Goal: Task Accomplishment & Management: Manage account settings

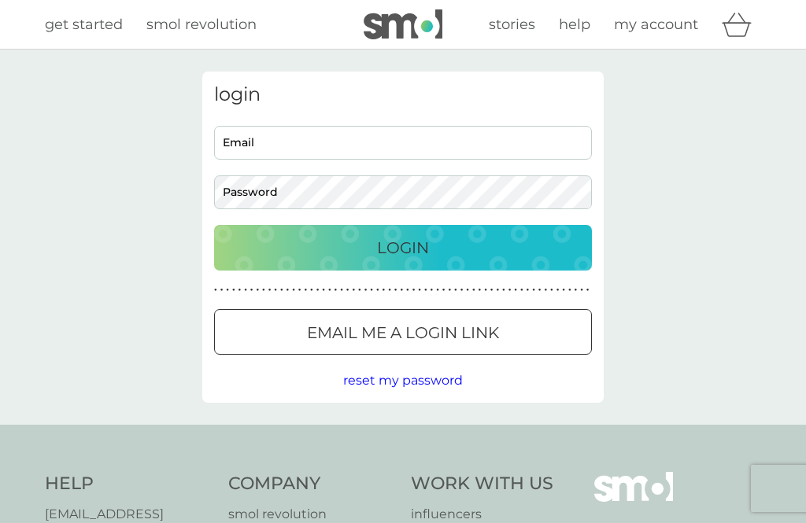
click at [270, 146] on input "Email" at bounding box center [403, 143] width 378 height 34
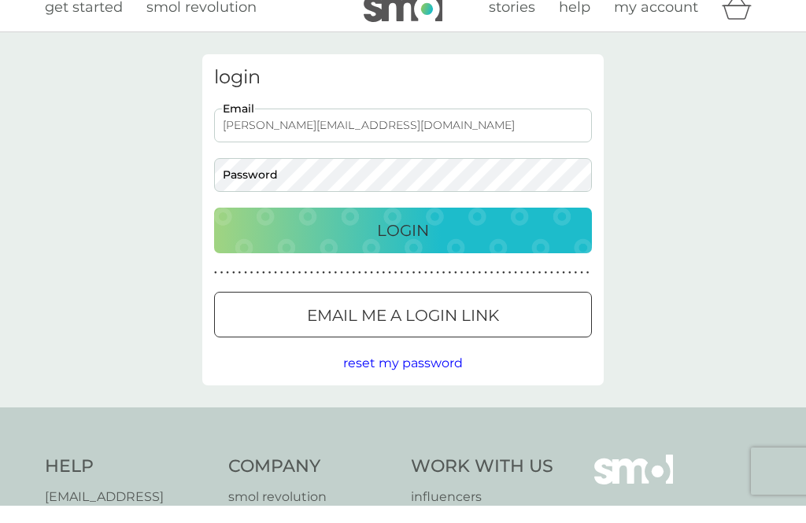
type input "jane@janep.co.uk"
click at [533, 235] on div "Login" at bounding box center [403, 247] width 346 height 25
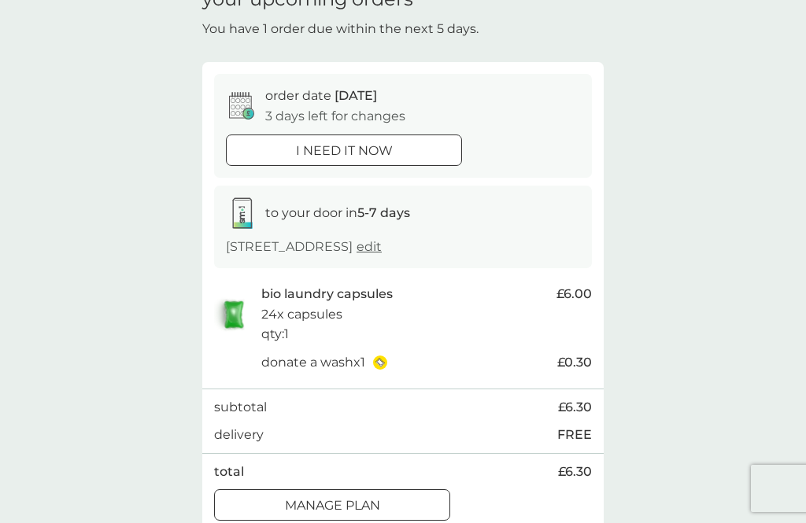
scroll to position [88, 0]
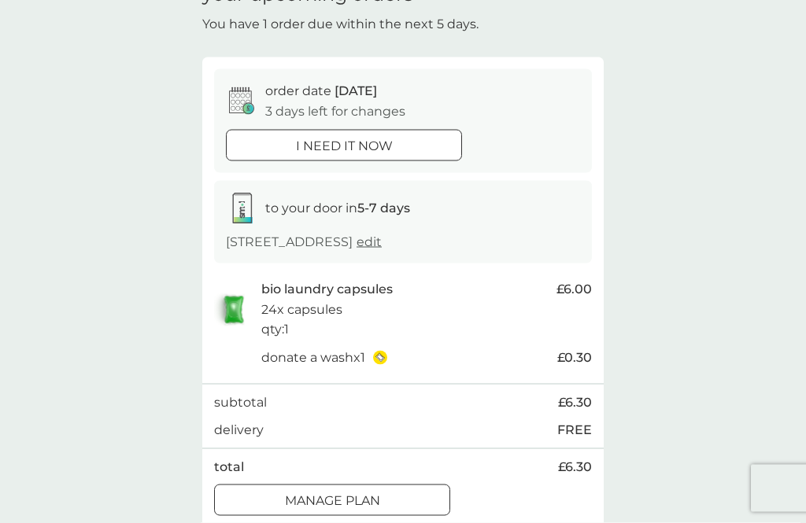
click at [354, 508] on button "Manage plan" at bounding box center [332, 500] width 236 height 31
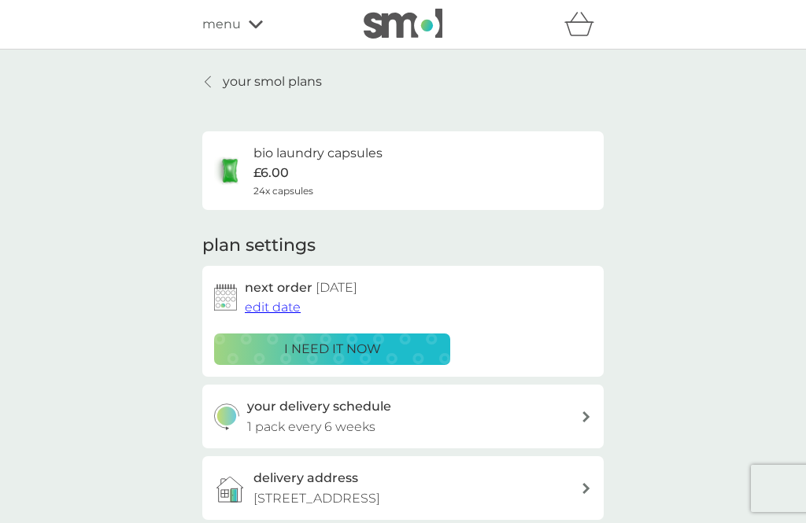
click at [278, 305] on span "edit date" at bounding box center [273, 307] width 56 height 15
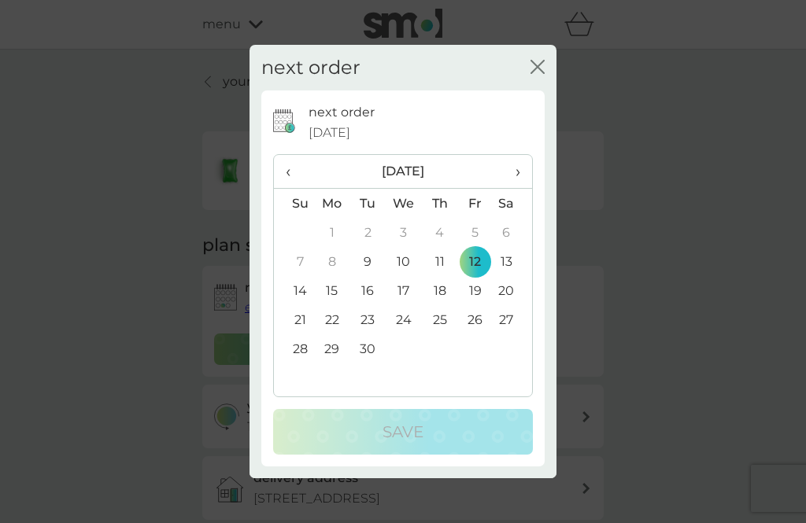
click at [478, 283] on td "19" at bounding box center [474, 290] width 35 height 29
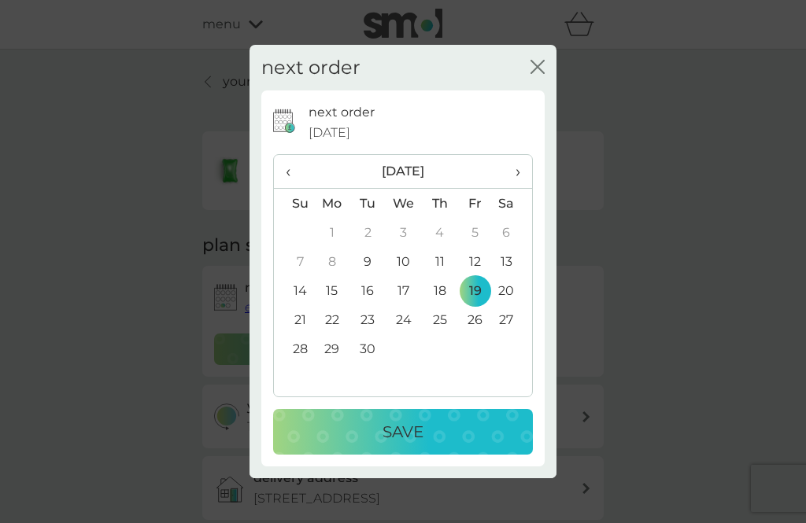
click at [365, 452] on button "Save" at bounding box center [403, 432] width 260 height 46
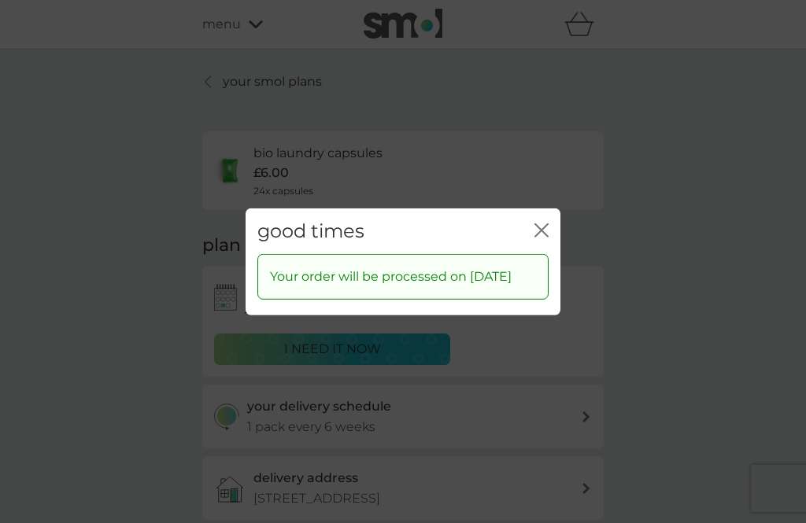
click at [547, 223] on icon "close" at bounding box center [541, 230] width 14 height 14
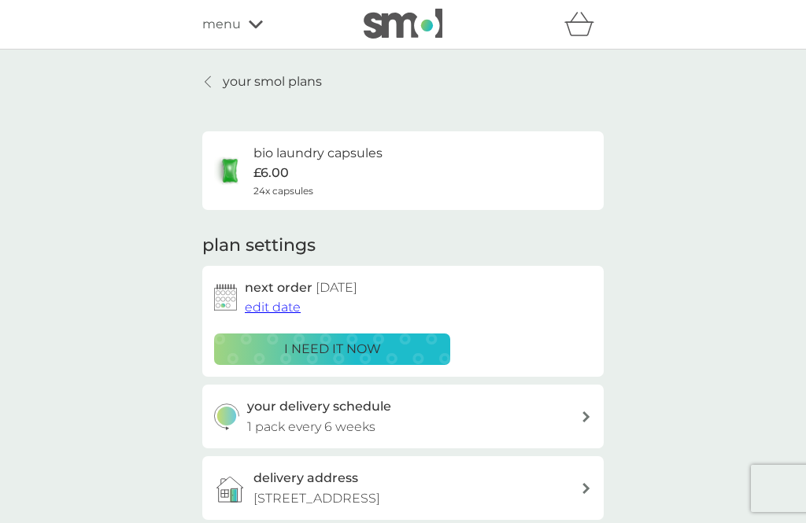
click at [256, 31] on div "menu" at bounding box center [269, 24] width 134 height 20
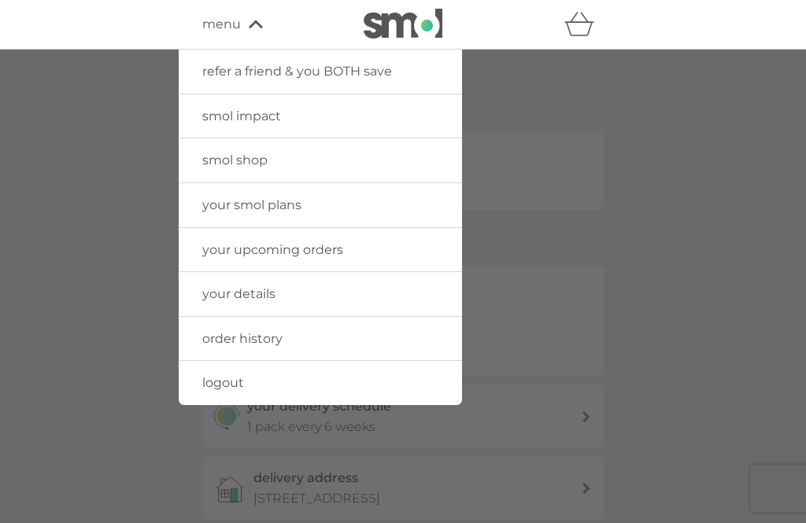
click at [260, 390] on link "logout" at bounding box center [320, 383] width 283 height 44
